Goal: Browse casually

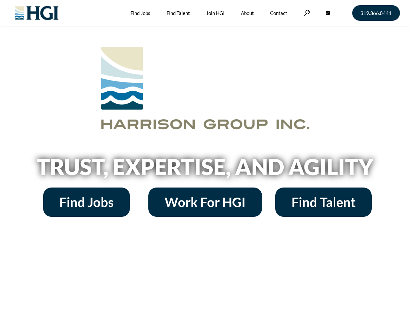
click at [205, 156] on h2 "Trust, Expertise, and Agility" at bounding box center [205, 166] width 370 height 22
click at [306, 13] on link at bounding box center [306, 13] width 6 height 6
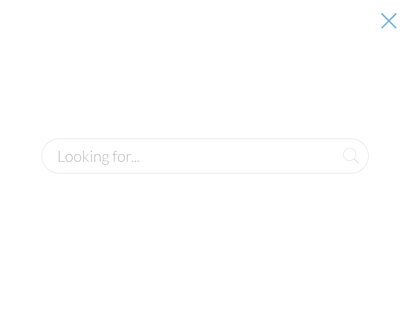
click at [205, 169] on h2 "Trust, Expertise, and Agility" at bounding box center [205, 166] width 370 height 22
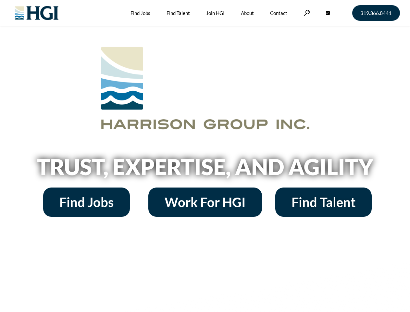
click at [205, 156] on h2 "Trust, Expertise, and Agility" at bounding box center [205, 166] width 370 height 22
click at [306, 13] on link at bounding box center [306, 13] width 6 height 6
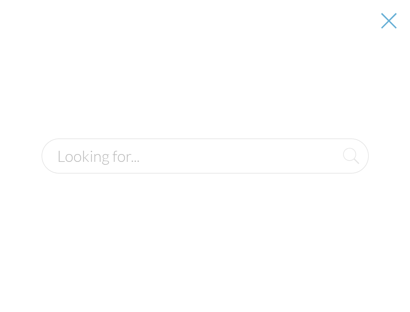
click at [205, 169] on h2 "Trust, Expertise, and Agility" at bounding box center [205, 166] width 370 height 22
